Goal: Check status

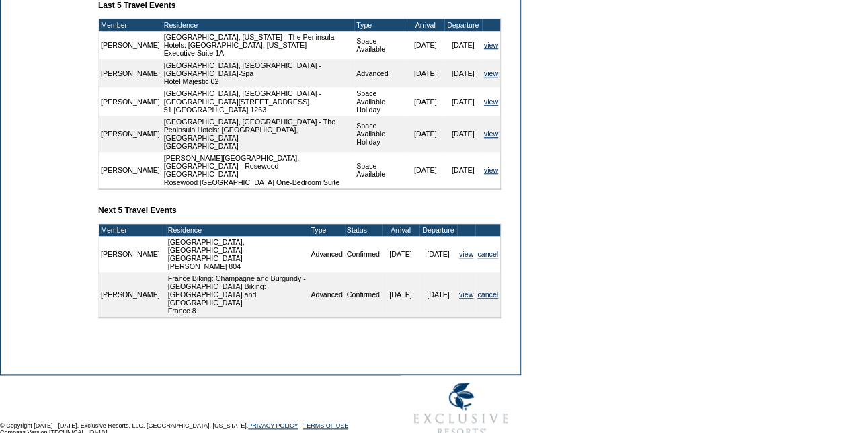
scroll to position [258, 0]
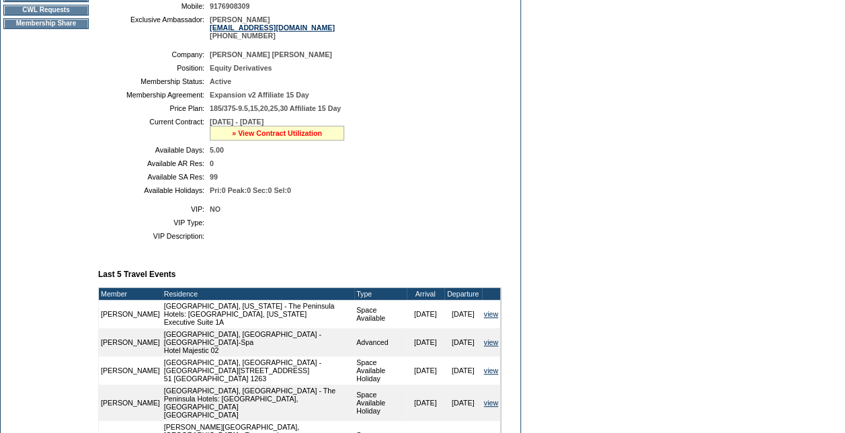
click at [284, 137] on link "» View Contract Utilization" at bounding box center [277, 133] width 90 height 8
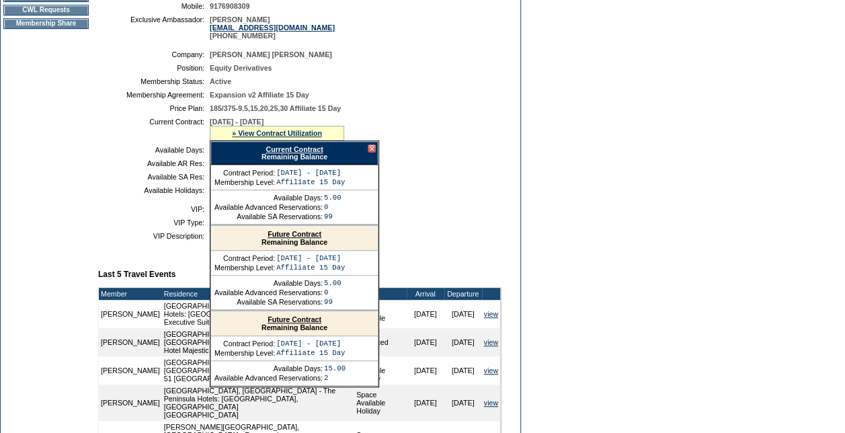
click at [312, 323] on link "Future Contract" at bounding box center [294, 319] width 54 height 8
click at [368, 153] on div at bounding box center [372, 148] width 8 height 8
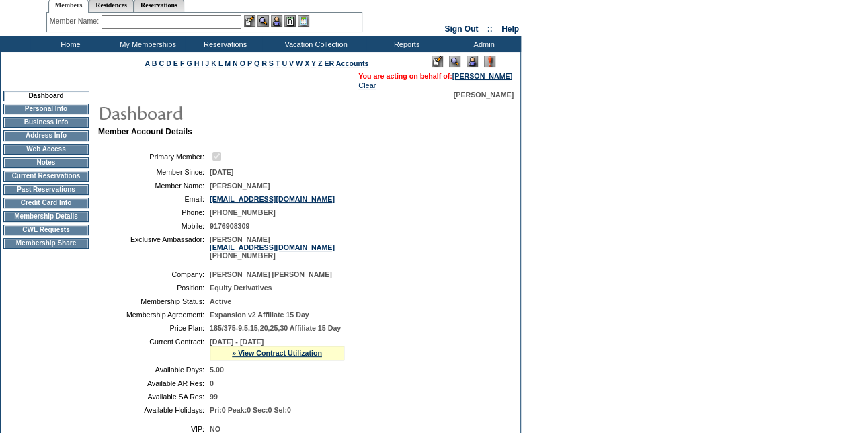
scroll to position [0, 0]
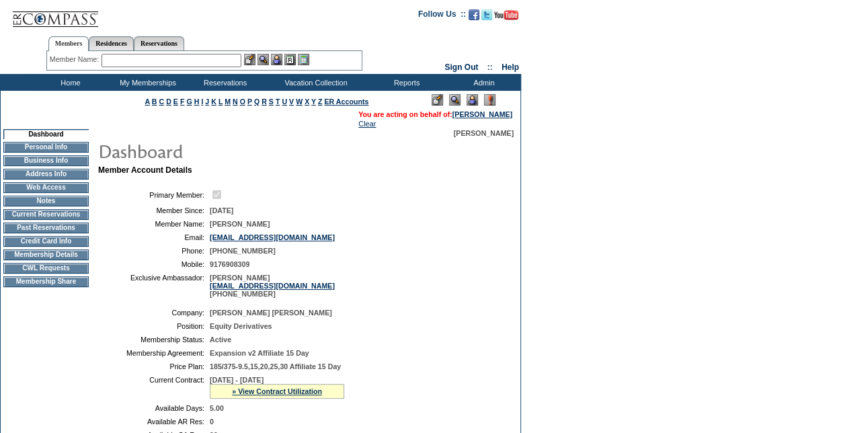
click at [71, 79] on td "Home" at bounding box center [68, 82] width 77 height 17
